Goal: Task Accomplishment & Management: Manage account settings

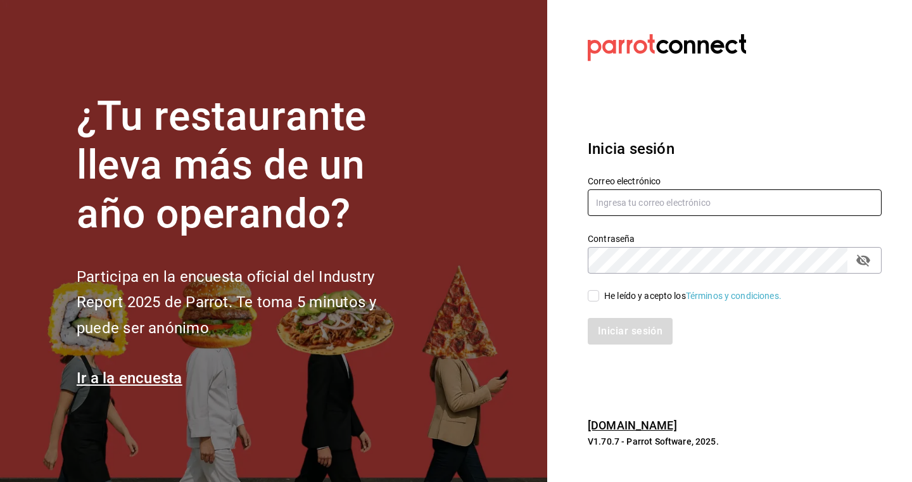
click at [615, 201] on input "text" at bounding box center [735, 202] width 294 height 27
type input "[EMAIL_ADDRESS][DOMAIN_NAME]"
click at [600, 300] on span "He leído y acepto los Términos y condiciones." at bounding box center [690, 296] width 182 height 13
click at [599, 300] on input "He leído y acepto los Términos y condiciones." at bounding box center [593, 295] width 11 height 11
checkbox input "true"
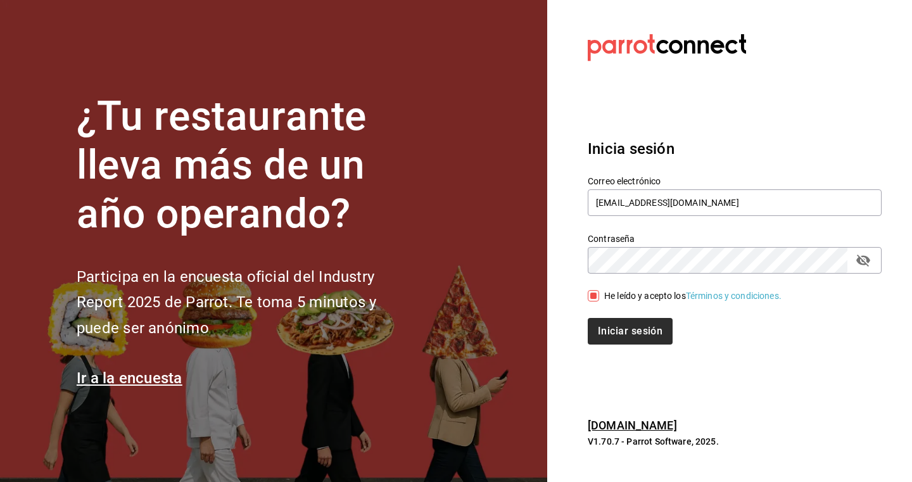
click at [625, 327] on button "Iniciar sesión" at bounding box center [630, 331] width 85 height 27
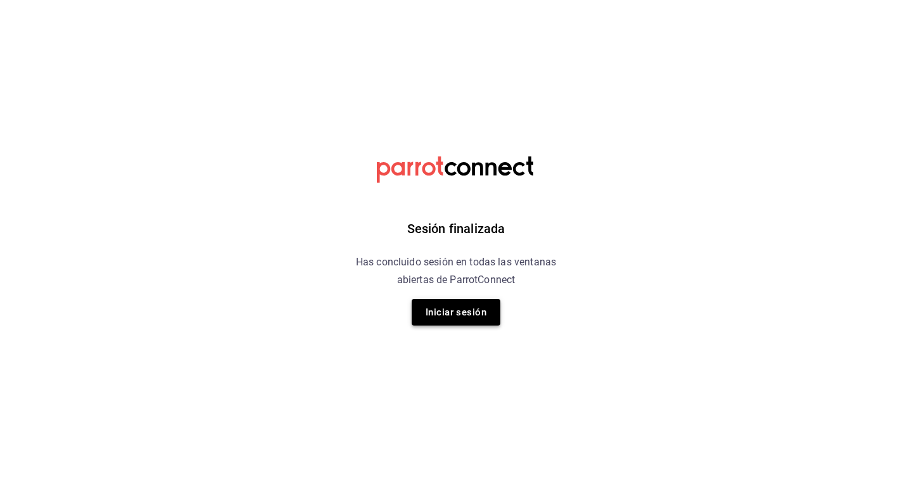
click at [463, 305] on button "Iniciar sesión" at bounding box center [456, 312] width 89 height 27
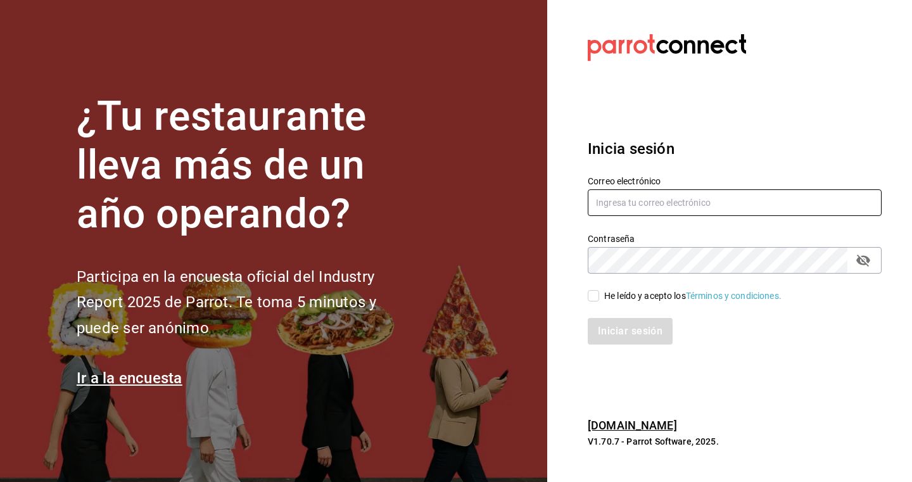
click at [632, 212] on input "text" at bounding box center [735, 202] width 294 height 27
type input "nunezluckyfacturas@gmail.com"
click at [593, 294] on input "He leído y acepto los Términos y condiciones." at bounding box center [593, 295] width 11 height 11
checkbox input "true"
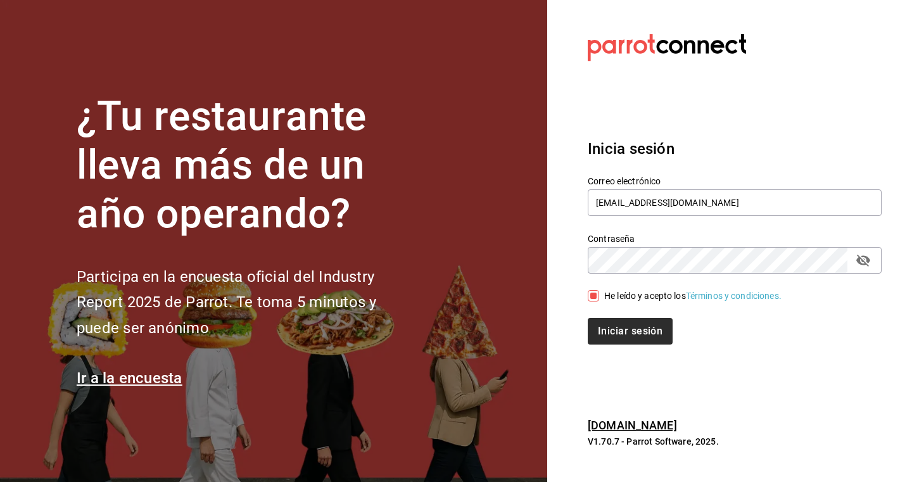
click at [600, 343] on button "Iniciar sesión" at bounding box center [630, 331] width 85 height 27
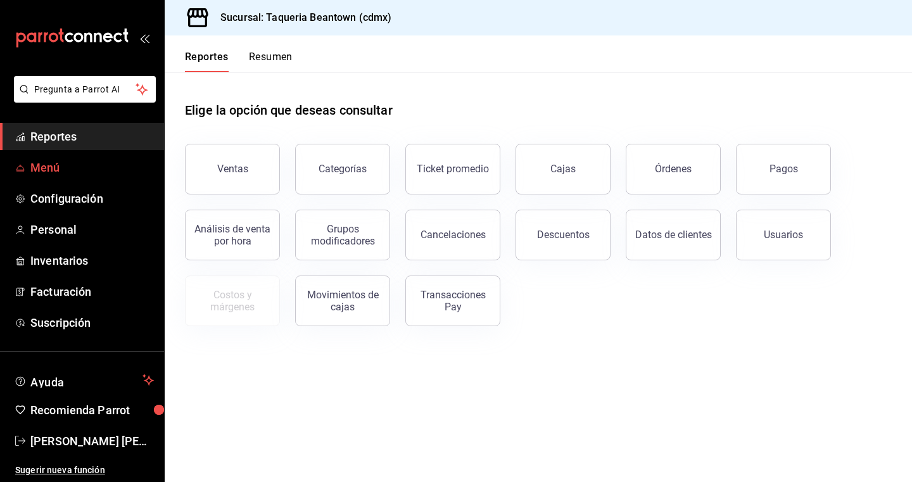
click at [76, 162] on span "Menú" at bounding box center [92, 167] width 124 height 17
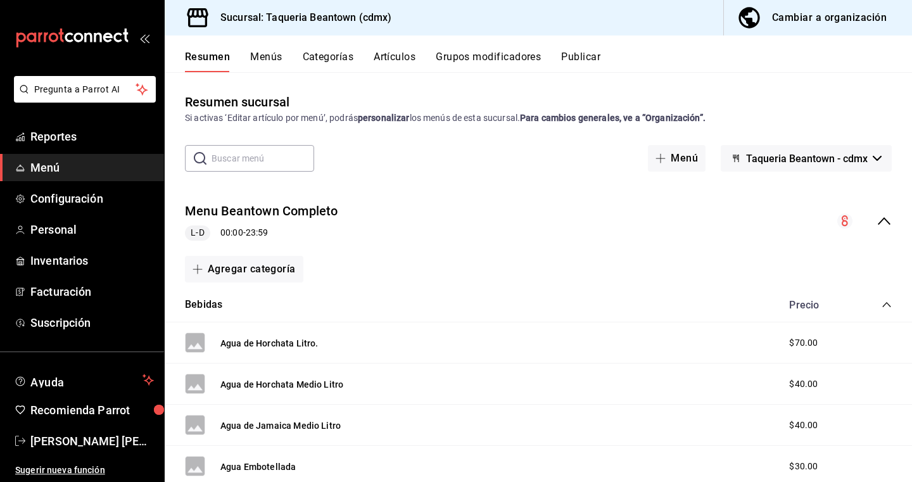
click at [362, 410] on div "Agua de Jamaica Medio Litro $40.00" at bounding box center [539, 425] width 748 height 41
